Goal: Navigation & Orientation: Find specific page/section

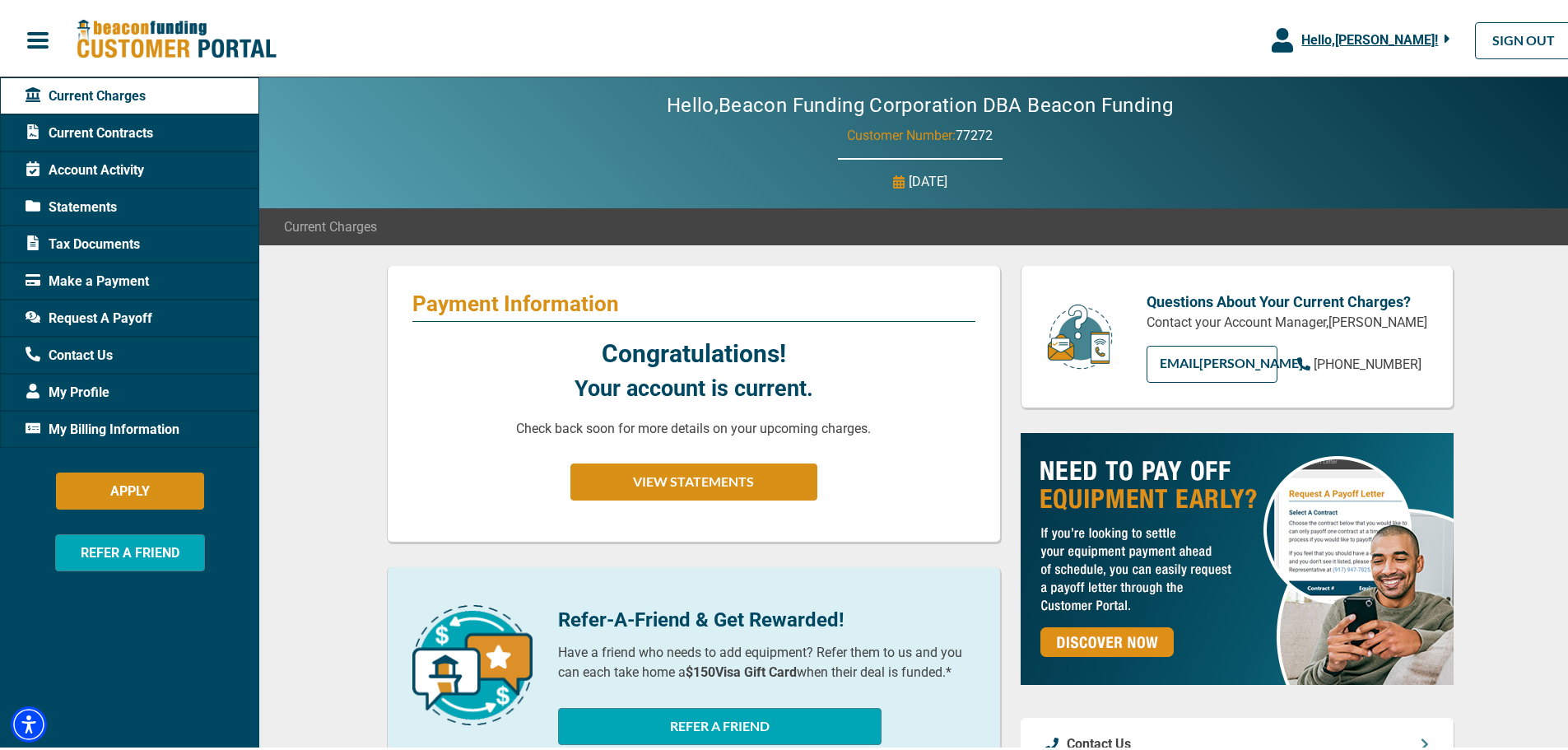
click at [87, 357] on span "Contact Us" at bounding box center [69, 352] width 87 height 19
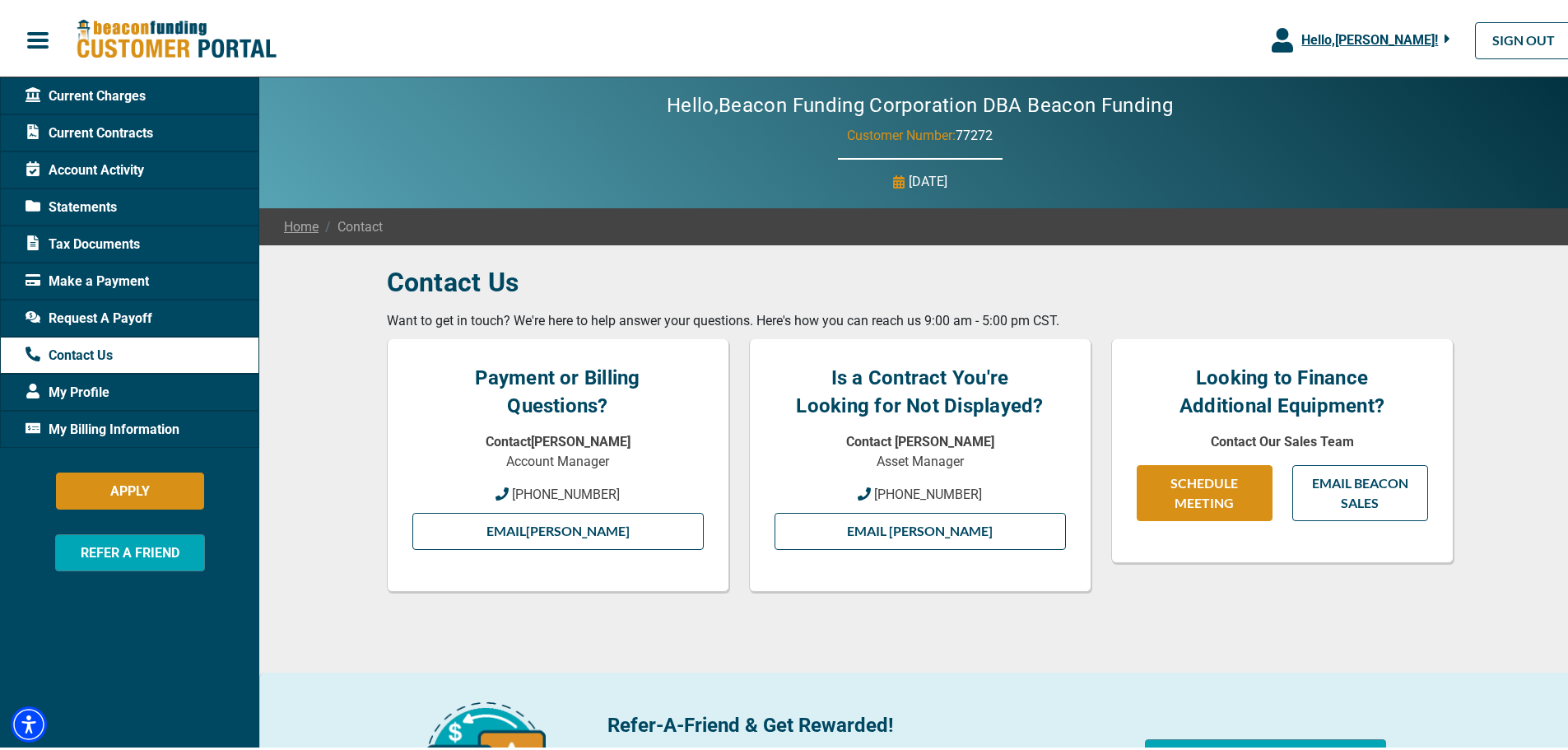
click at [130, 97] on span "Current Charges" at bounding box center [85, 93] width 120 height 19
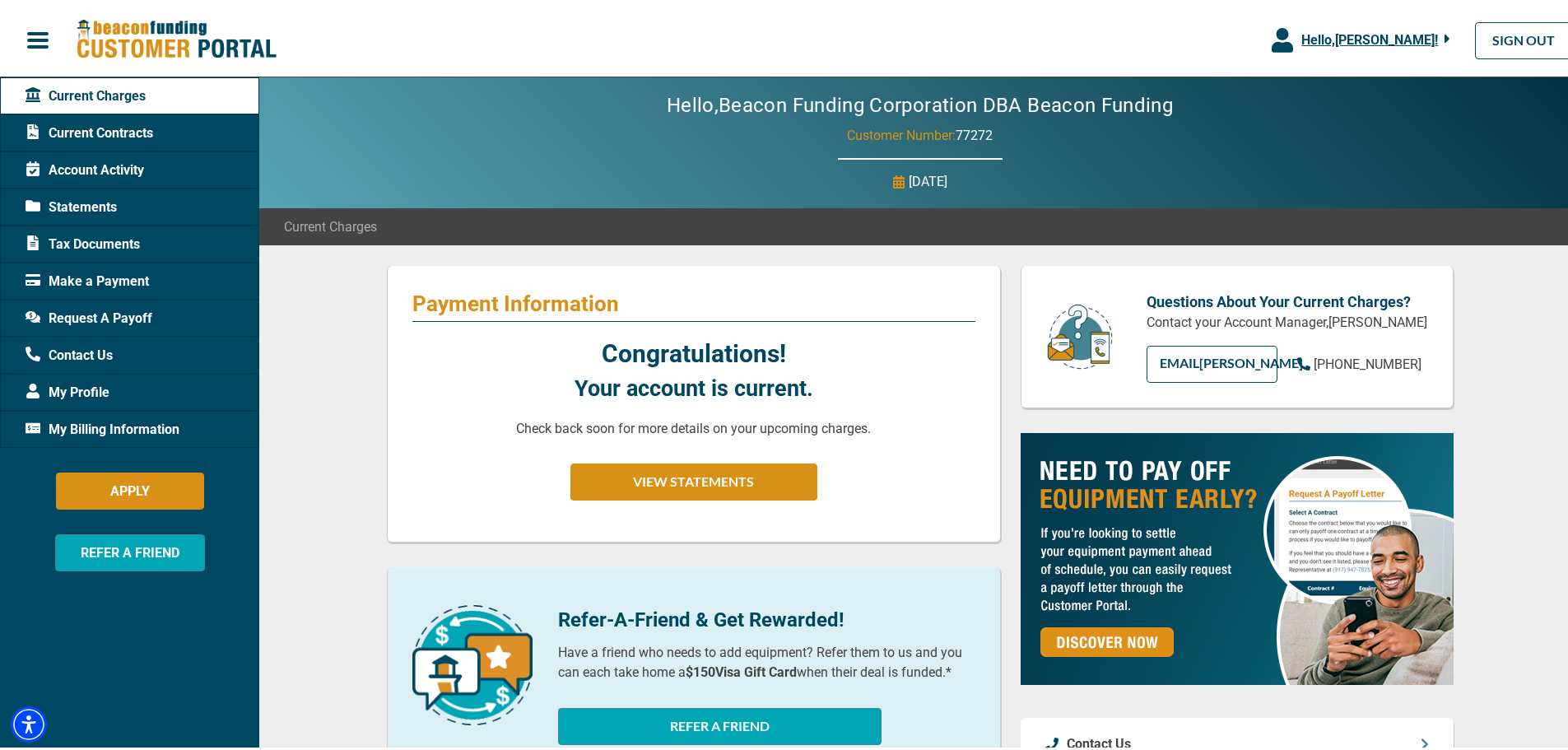
click at [127, 135] on span "Current Contracts" at bounding box center [89, 130] width 127 height 19
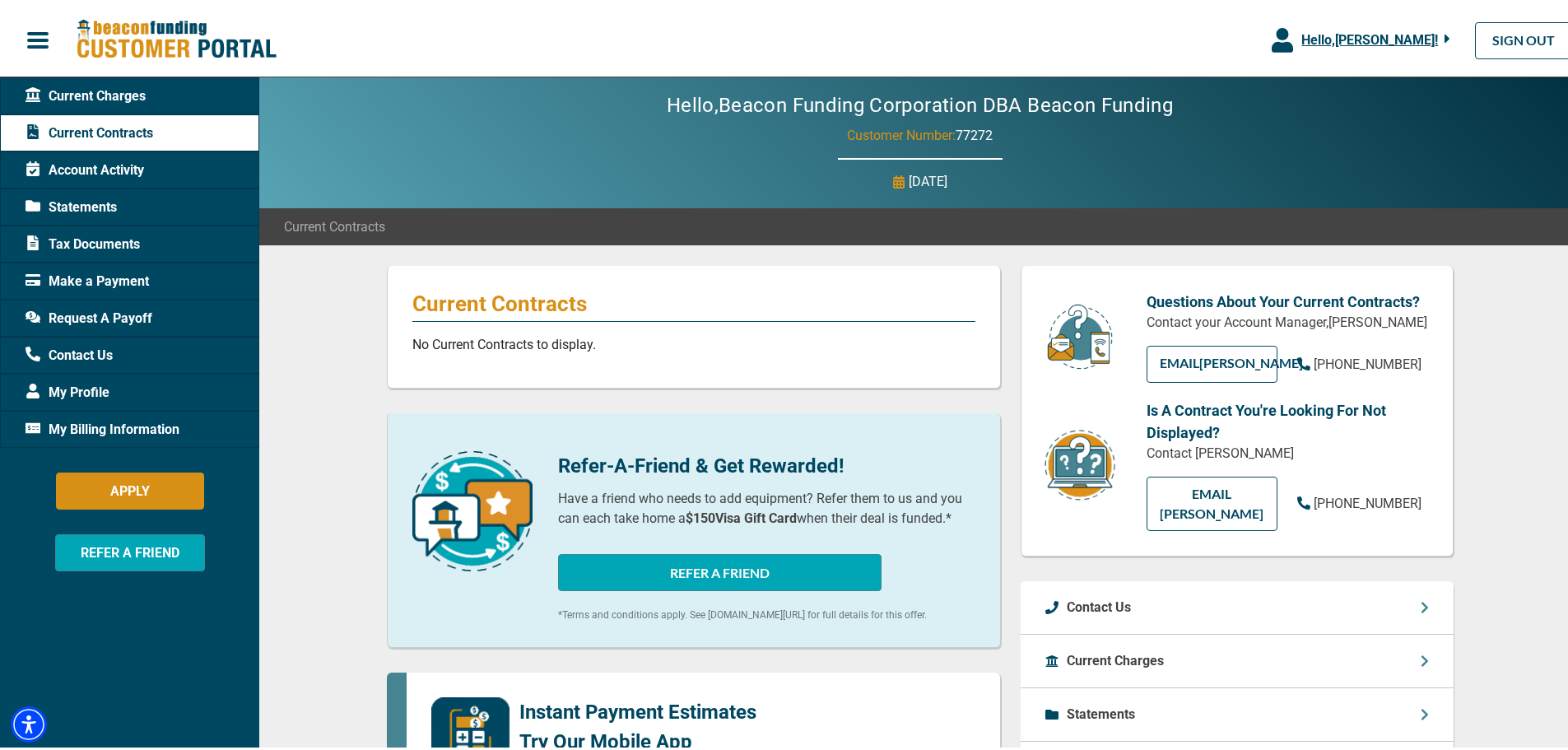
click at [119, 175] on span "Account Activity" at bounding box center [84, 167] width 119 height 19
